Goal: Task Accomplishment & Management: Use online tool/utility

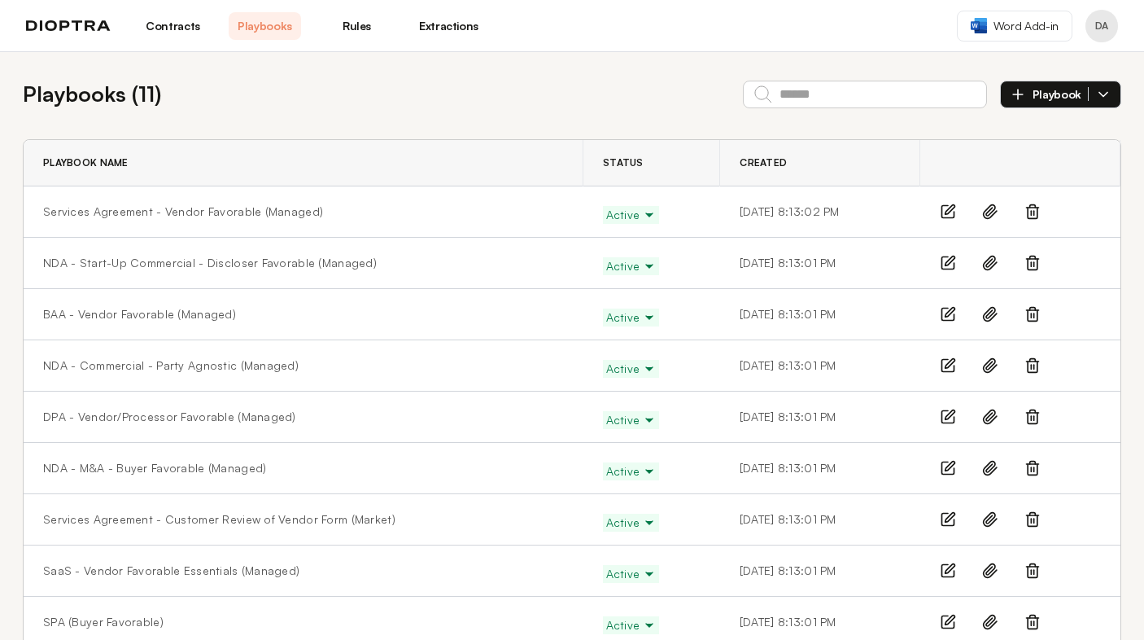
click at [453, 27] on link "Extractions" at bounding box center [449, 26] width 72 height 28
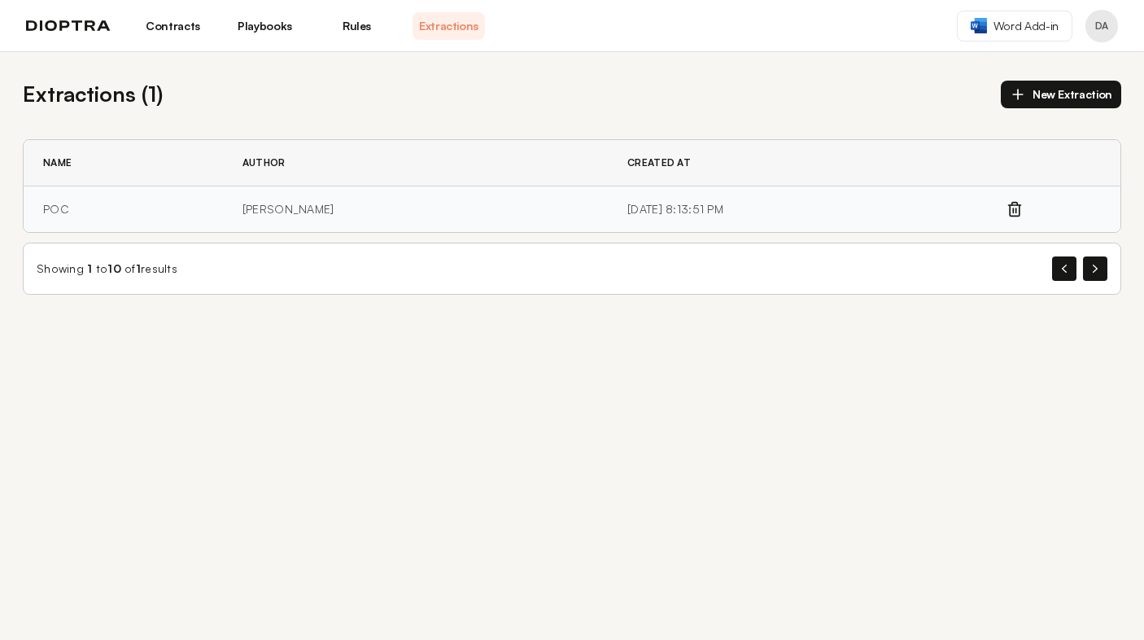
click at [289, 210] on td "[PERSON_NAME]" at bounding box center [415, 209] width 385 height 46
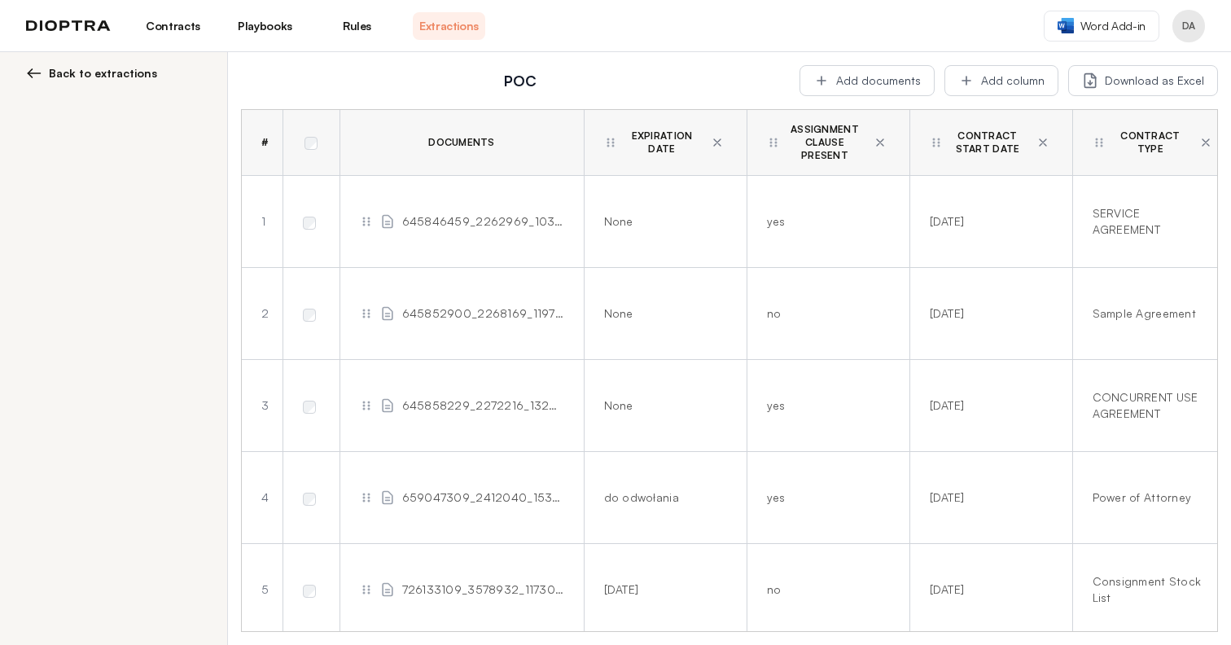
click at [438, 24] on link "Extractions" at bounding box center [449, 26] width 72 height 28
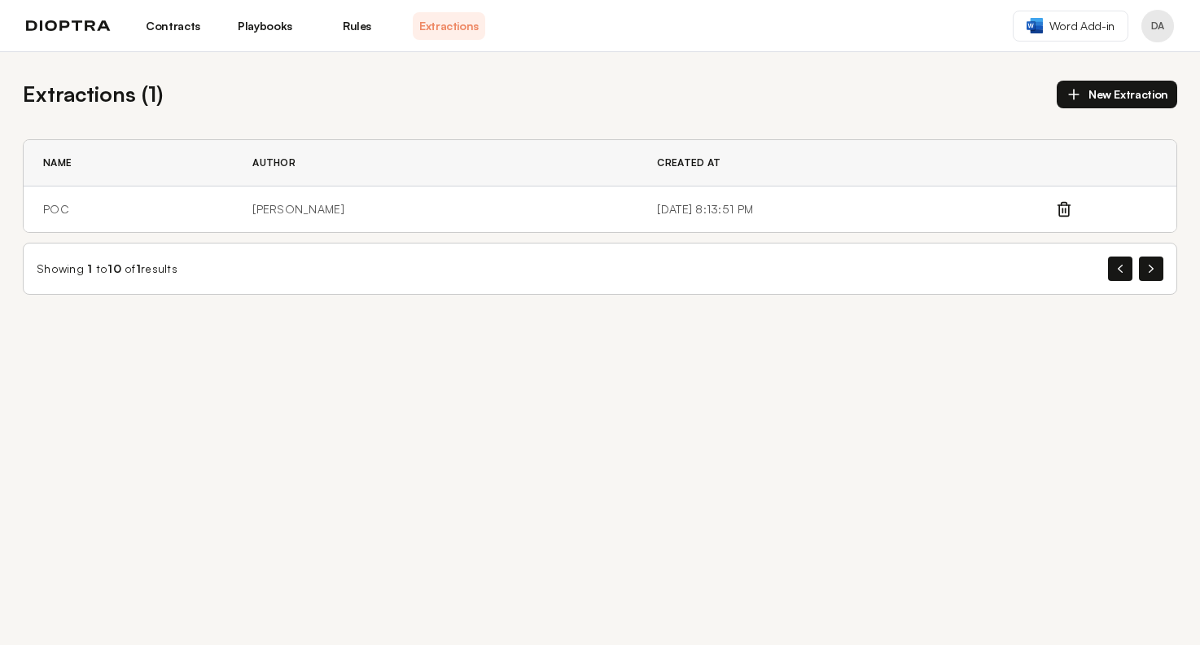
click at [409, 114] on div "Extractions ( 1 ) New Extraction Name Author Created At POC [PERSON_NAME] [DATE…" at bounding box center [600, 186] width 1200 height 269
click at [168, 27] on link "Contracts" at bounding box center [173, 26] width 72 height 28
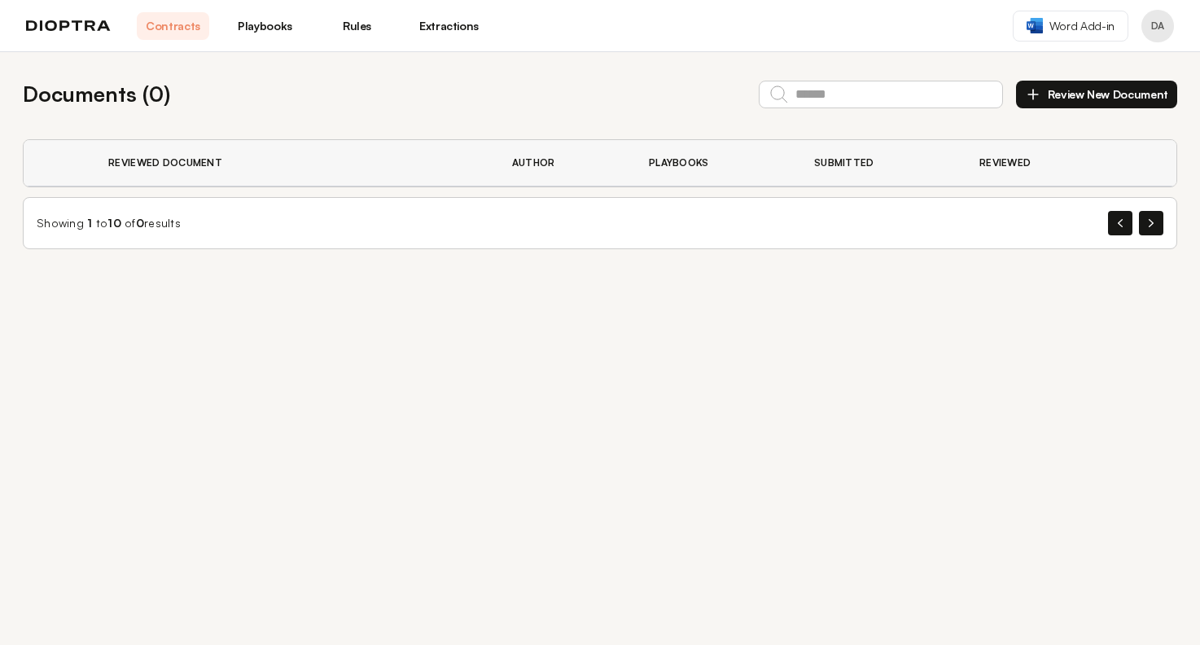
click at [451, 29] on link "Extractions" at bounding box center [449, 26] width 72 height 28
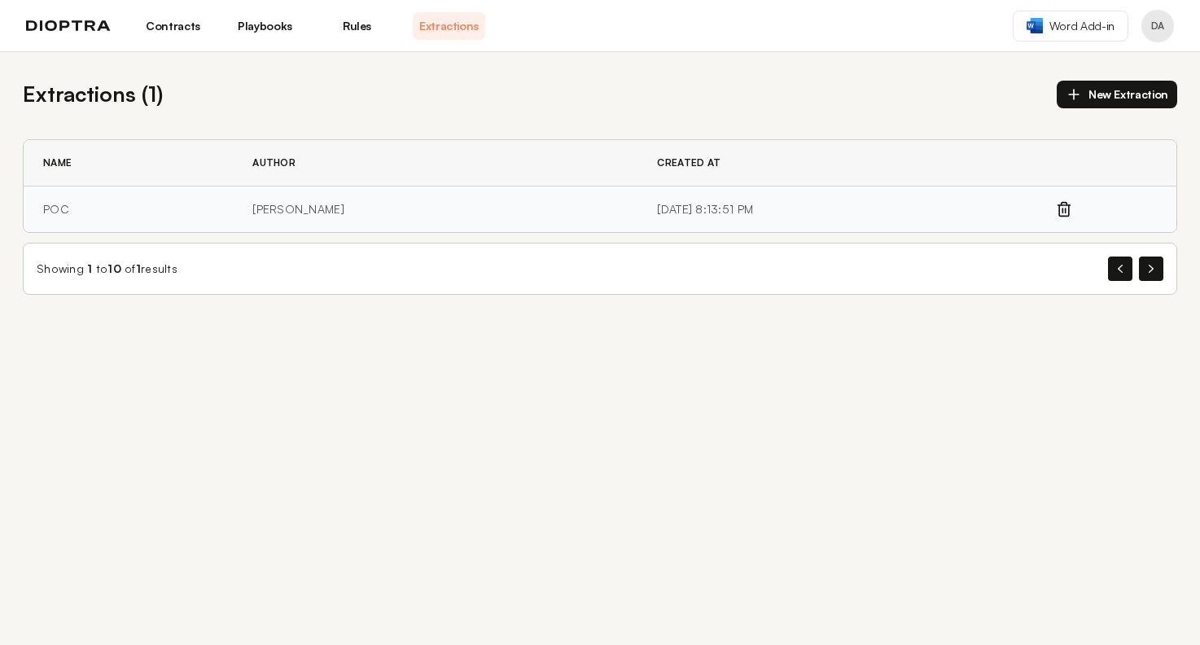
click at [300, 208] on td "[PERSON_NAME]" at bounding box center [435, 209] width 405 height 46
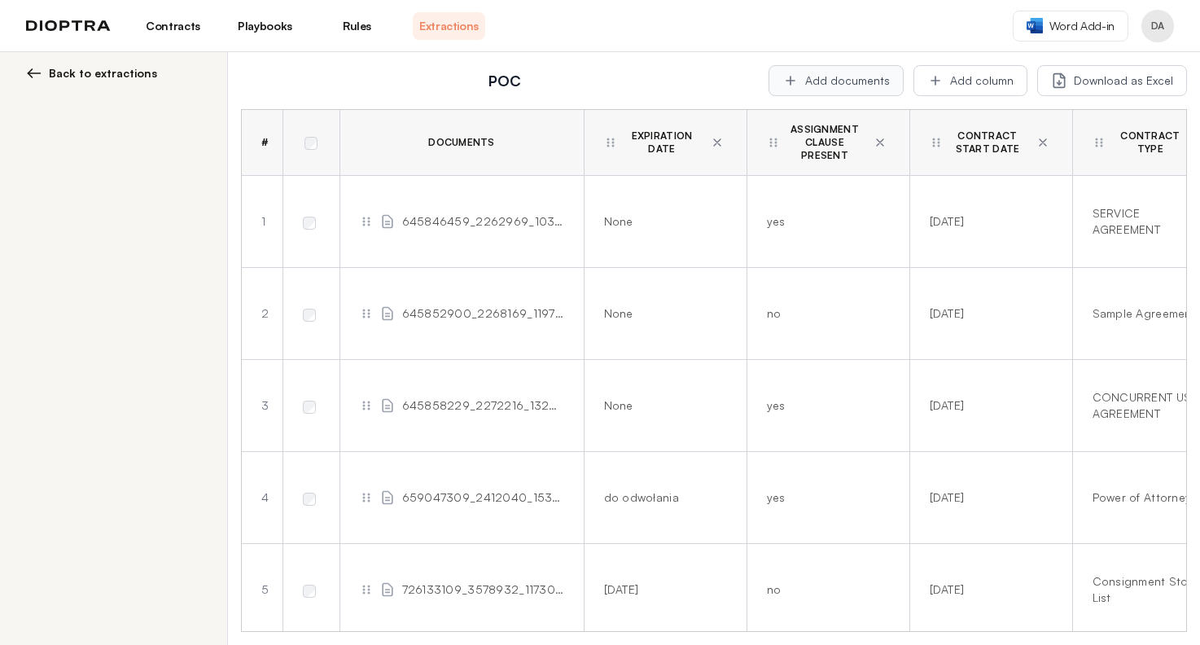
click at [826, 79] on button "Add documents" at bounding box center [835, 80] width 135 height 31
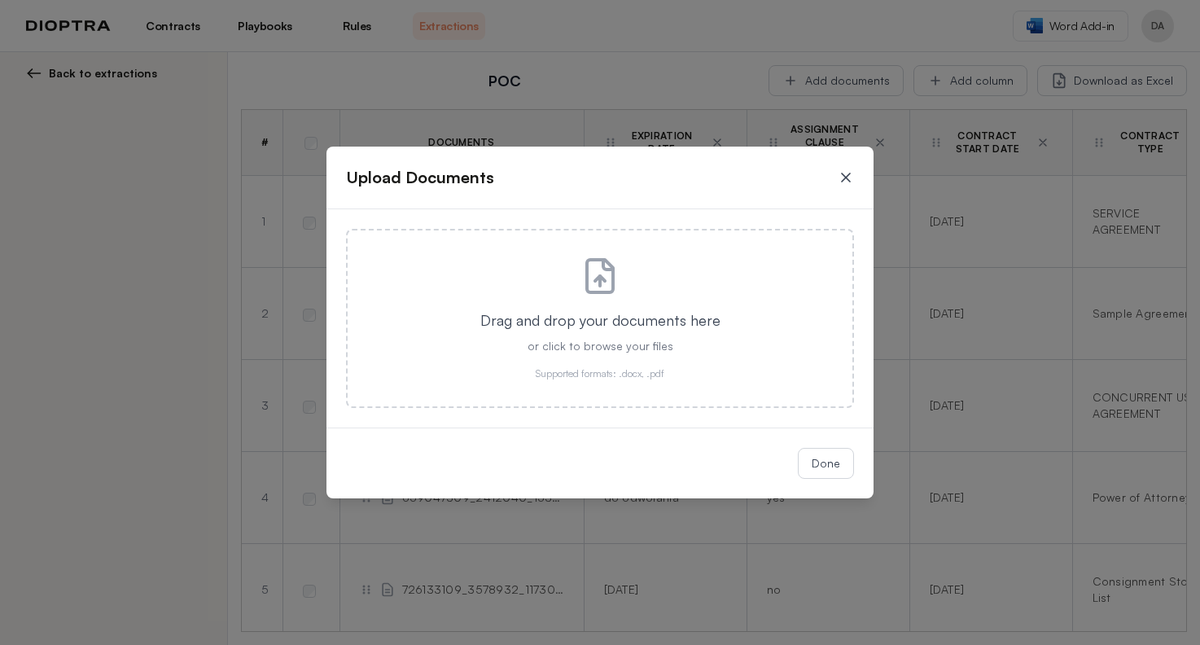
click at [848, 181] on icon at bounding box center [846, 177] width 8 height 8
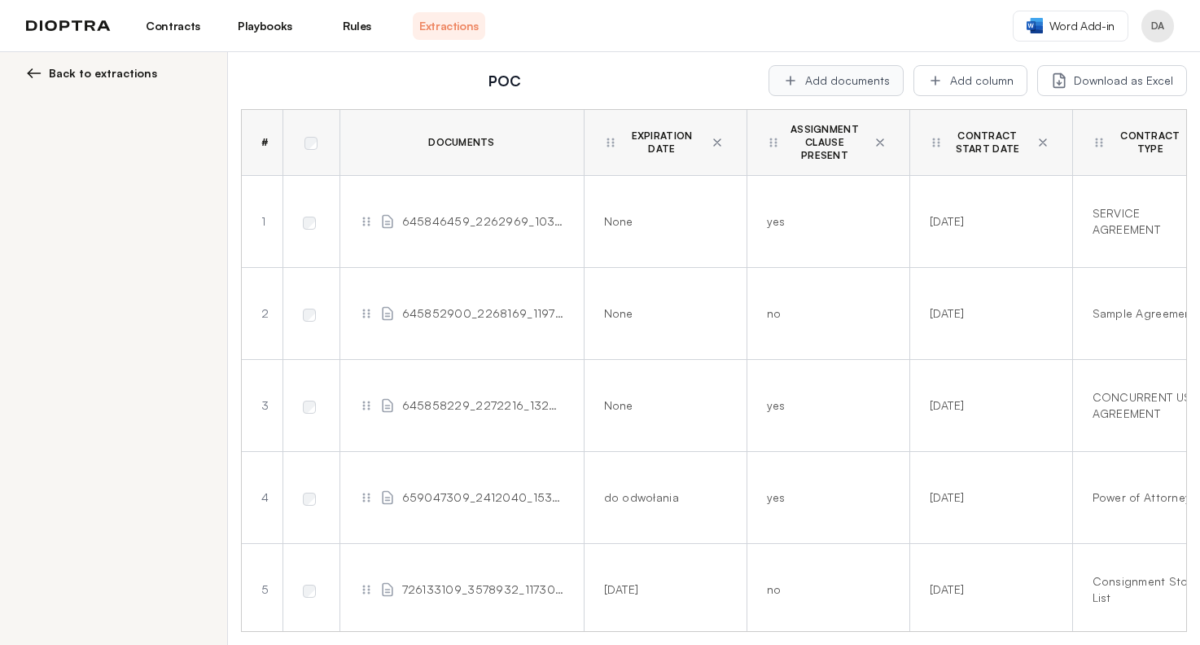
click at [819, 77] on button "Add documents" at bounding box center [835, 80] width 135 height 31
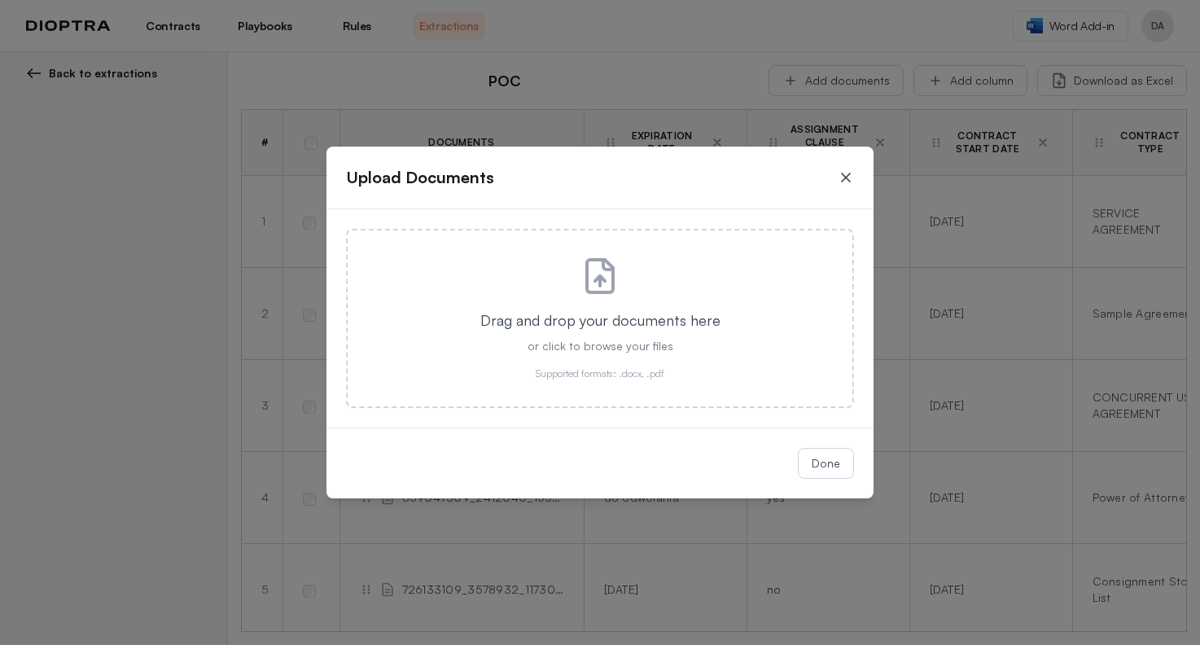
click at [845, 179] on icon at bounding box center [846, 177] width 16 height 16
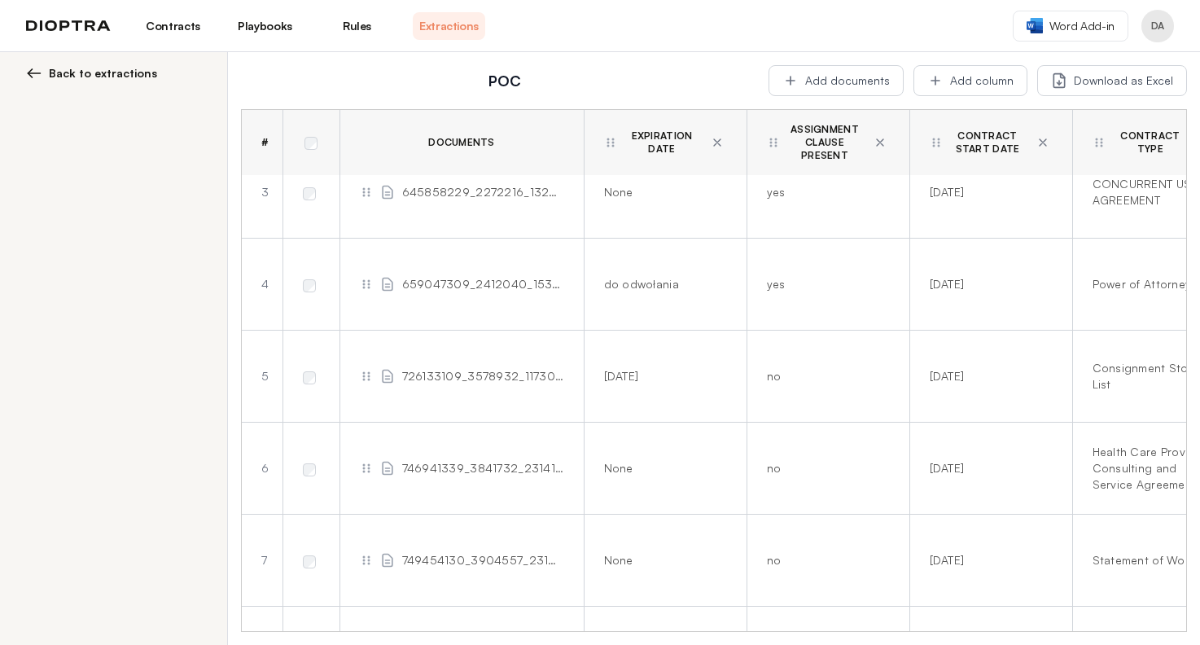
scroll to position [218, 0]
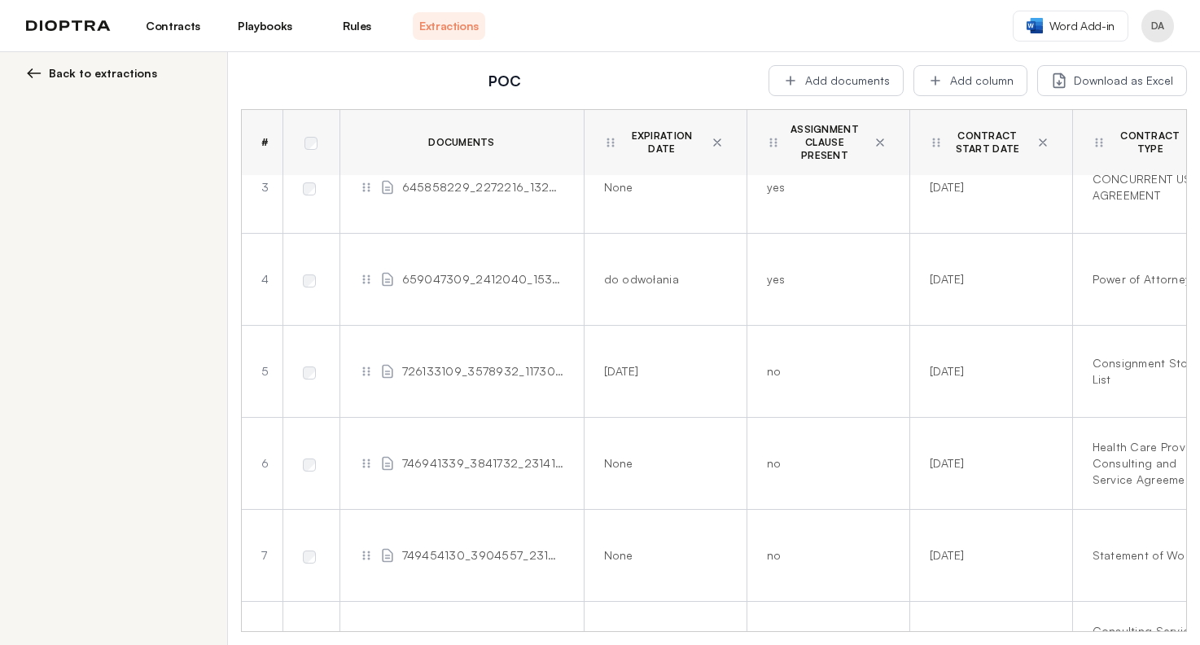
click at [128, 72] on span "Back to extractions" at bounding box center [103, 73] width 108 height 16
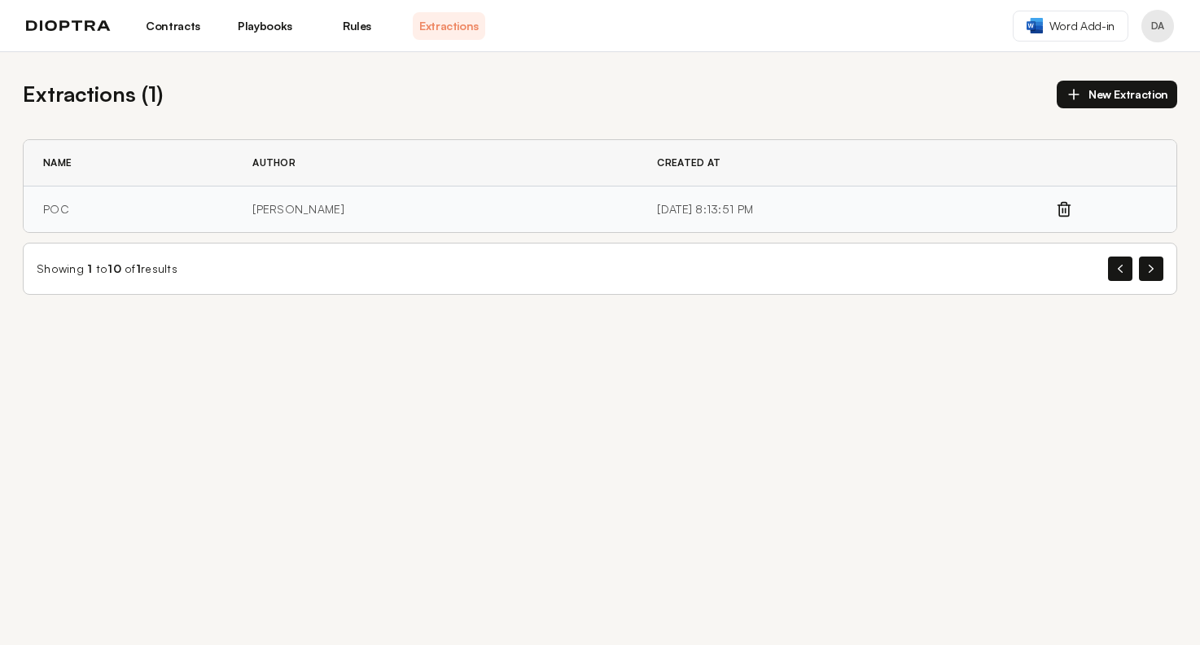
click at [326, 212] on td "[PERSON_NAME]" at bounding box center [435, 209] width 405 height 46
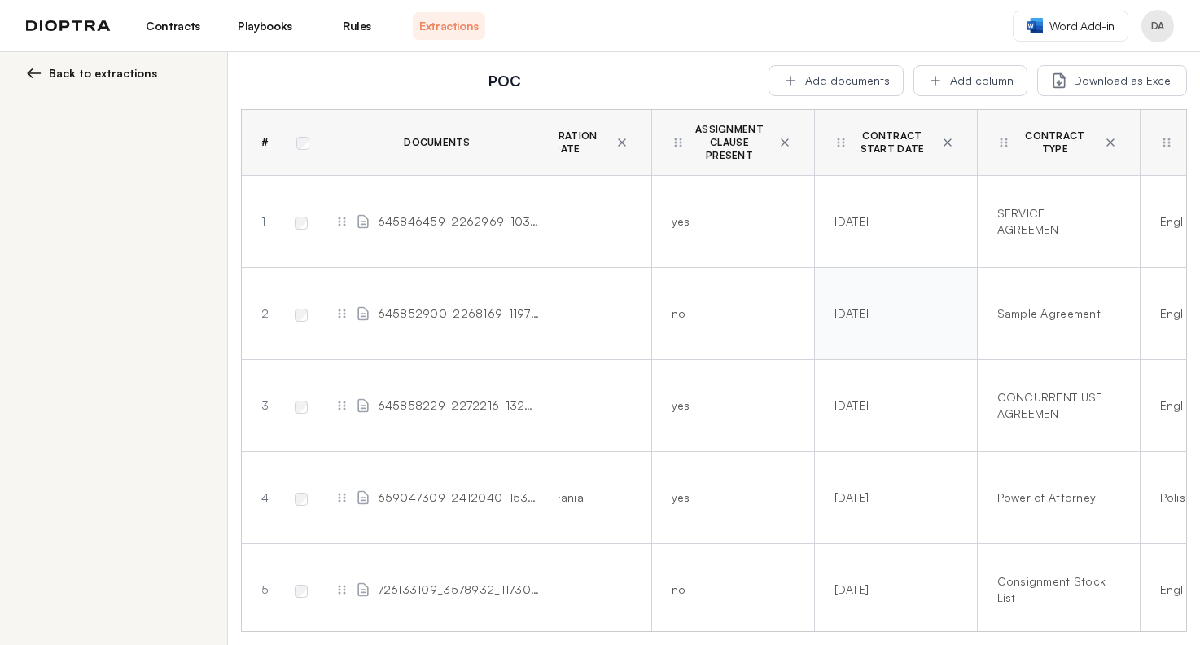
scroll to position [0, 199]
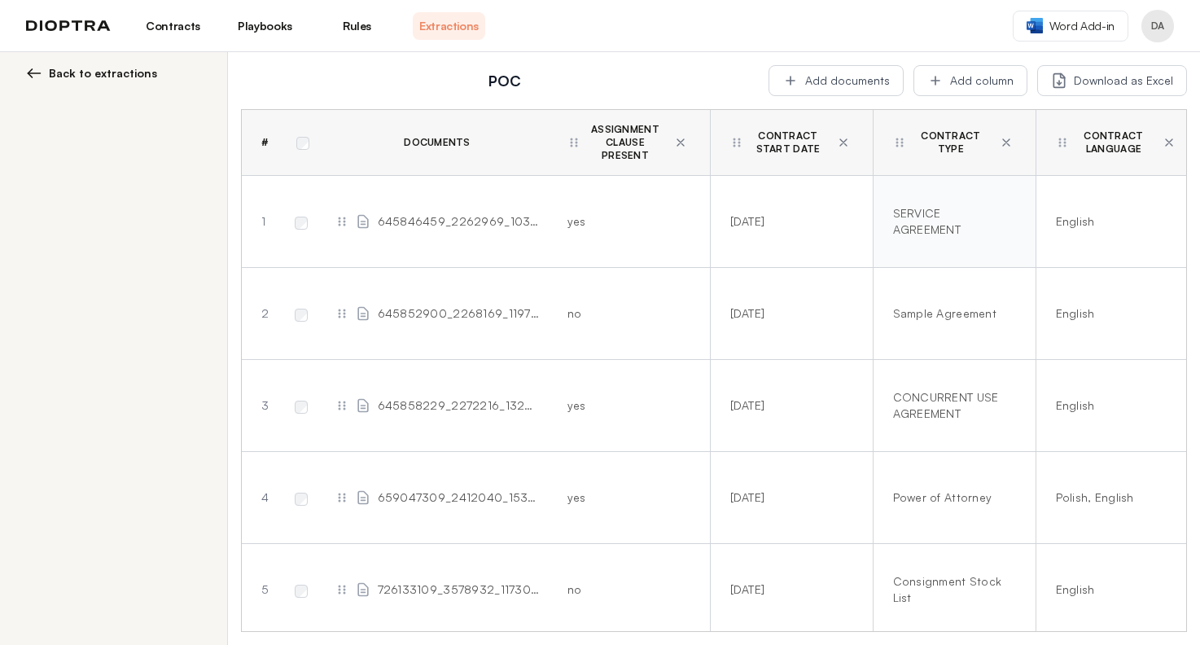
click at [947, 235] on div "SERVICE AGREEMENT" at bounding box center [951, 221] width 116 height 33
click at [702, 81] on h2 "POC" at bounding box center [505, 80] width 508 height 23
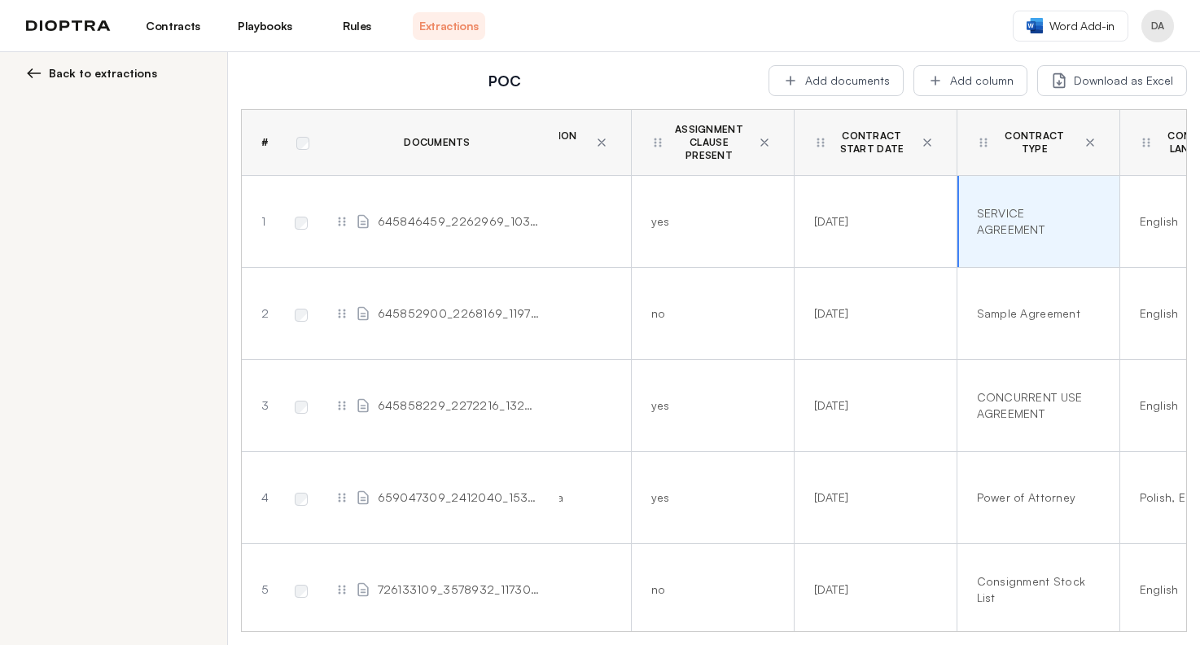
scroll to position [0, 0]
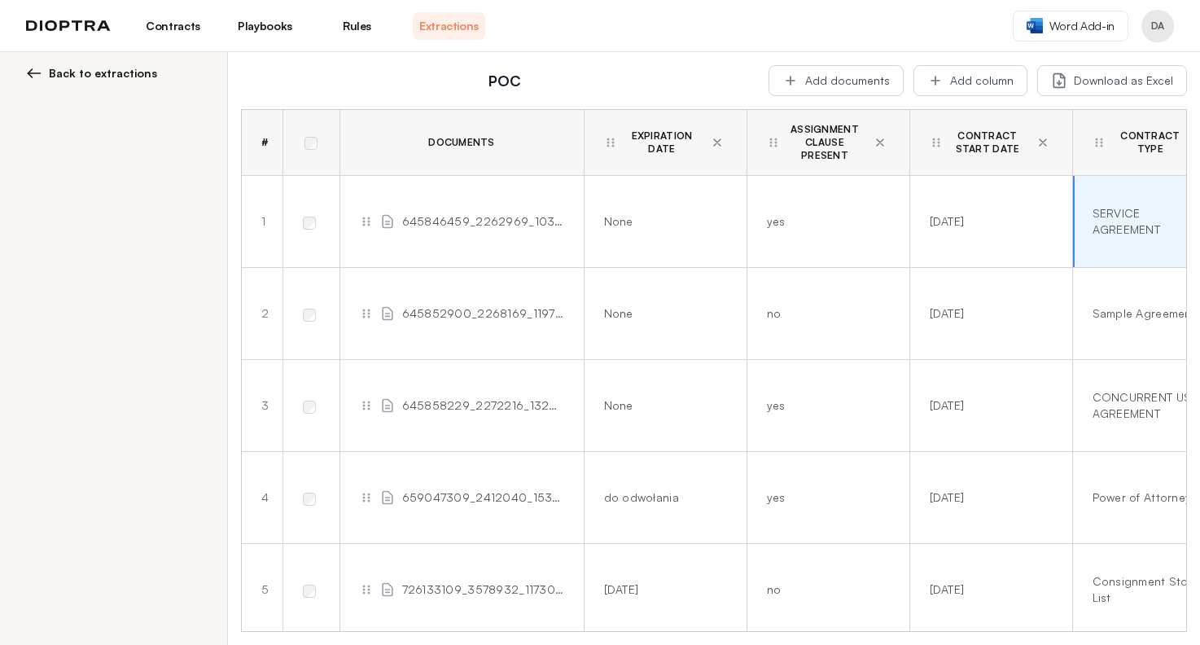
click at [614, 67] on div "POC Add documents Add column Download as Excel" at bounding box center [714, 80] width 946 height 31
click at [793, 232] on td "yes" at bounding box center [827, 222] width 163 height 92
click at [806, 240] on td "yes" at bounding box center [827, 222] width 163 height 92
click at [687, 66] on div "POC Add documents Add column Download as Excel" at bounding box center [714, 80] width 946 height 31
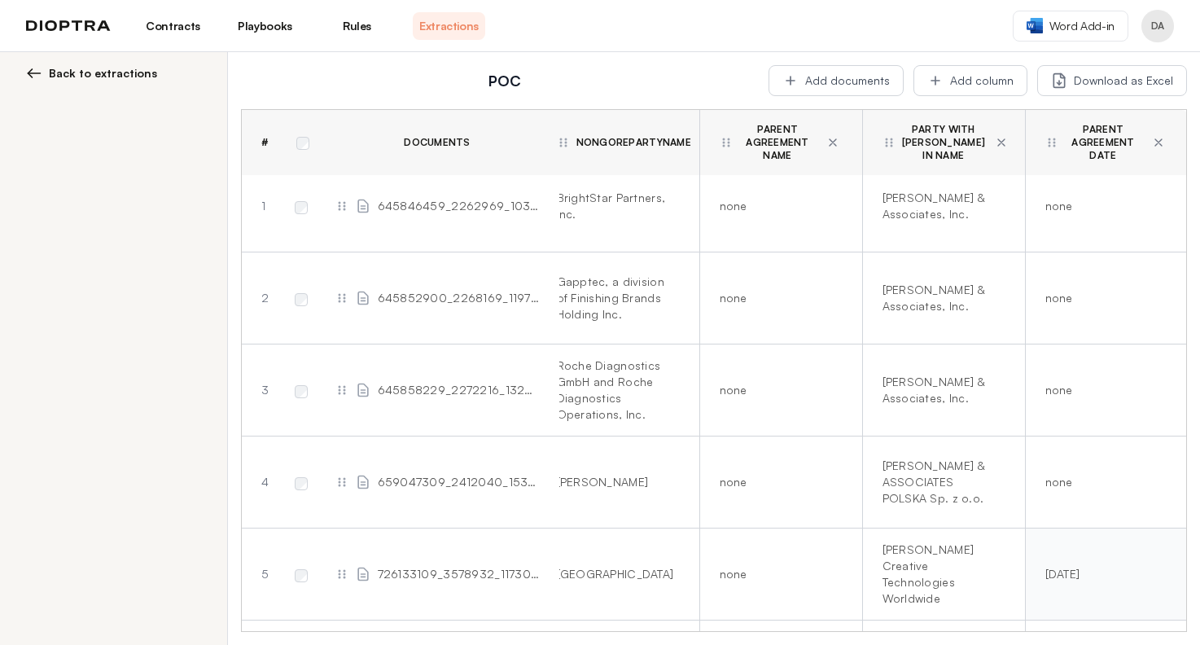
scroll to position [0, 2001]
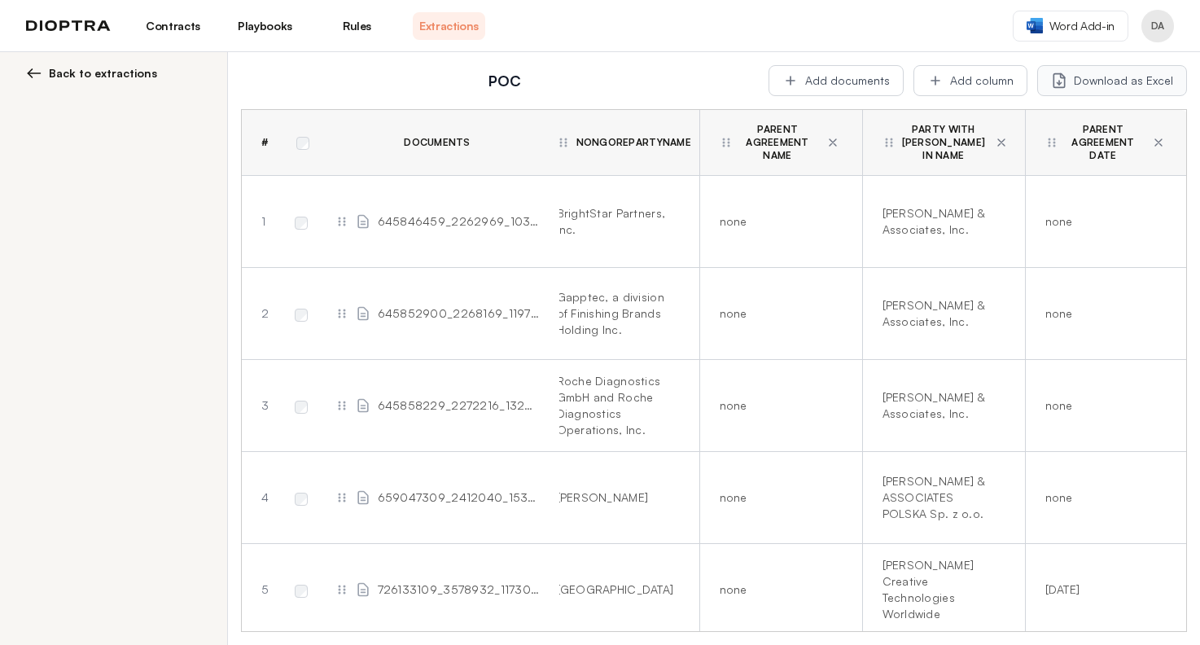
click at [1073, 81] on button "Download as Excel" at bounding box center [1112, 80] width 150 height 31
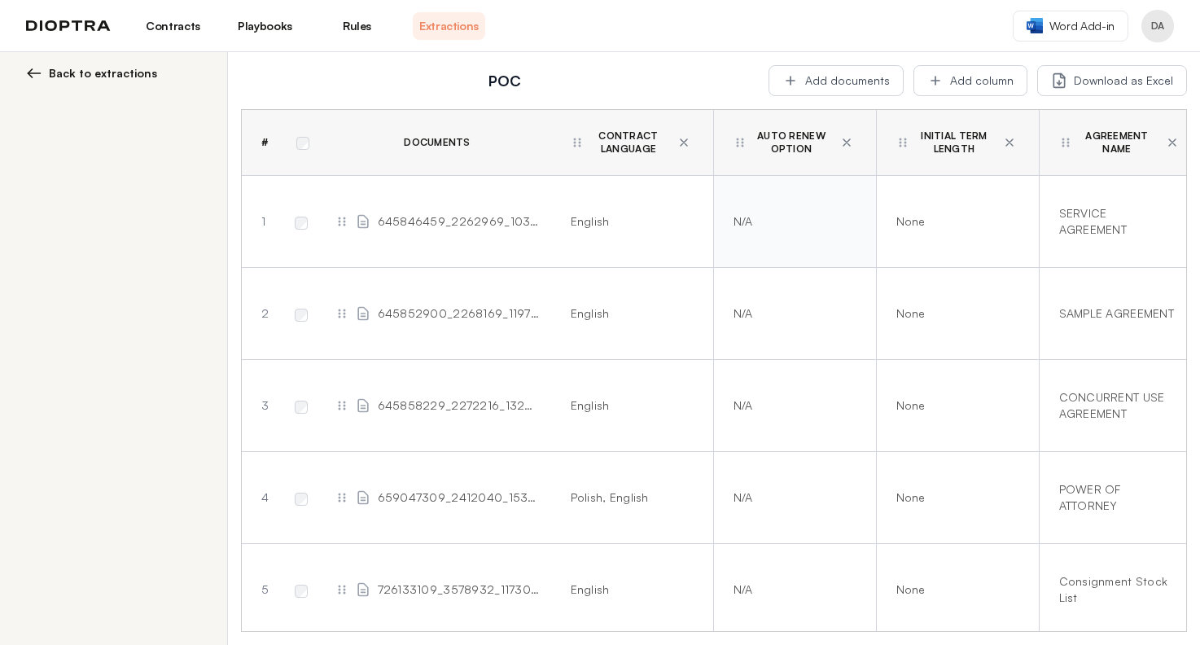
scroll to position [0, 698]
